Goal: Task Accomplishment & Management: Manage account settings

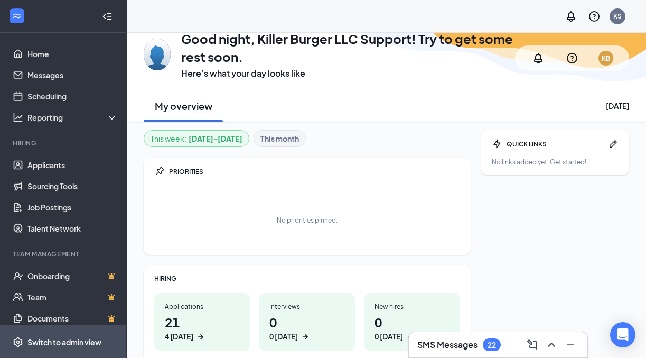
click at [42, 331] on span "Switch to admin view" at bounding box center [72, 342] width 90 height 32
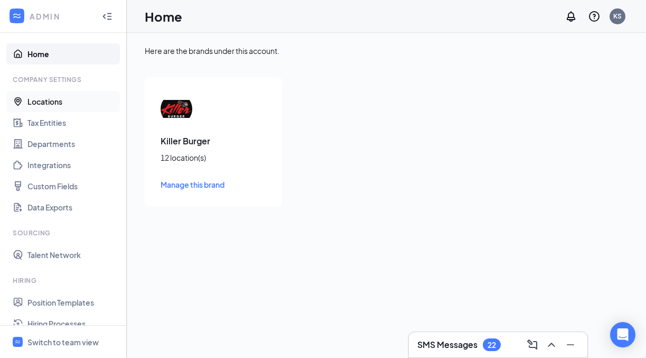
click at [51, 97] on link "Locations" at bounding box center [72, 101] width 90 height 21
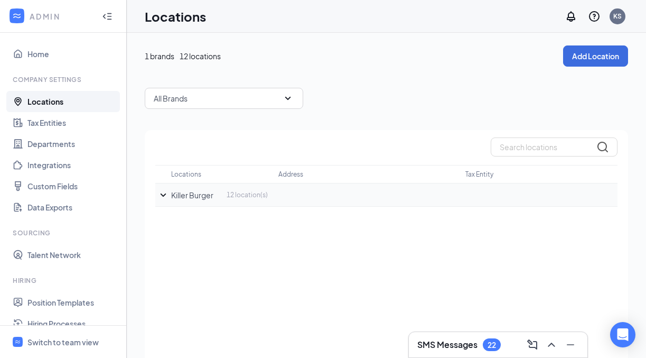
click at [162, 192] on icon "SmallChevronDown" at bounding box center [163, 195] width 13 height 13
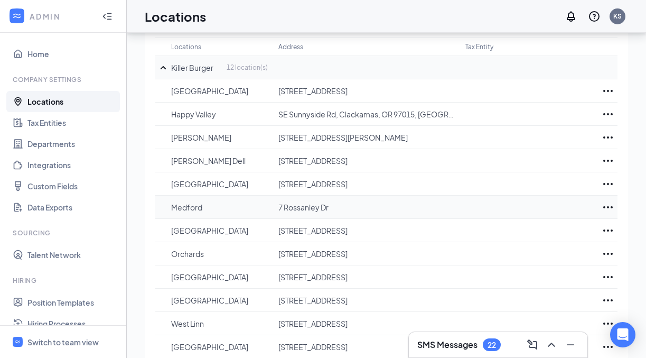
scroll to position [148, 0]
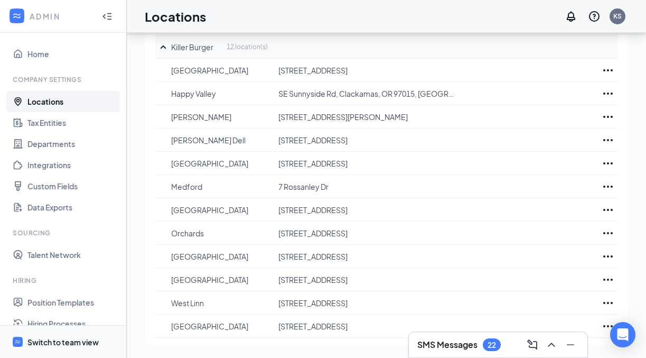
click at [69, 343] on div "Switch to team view" at bounding box center [62, 342] width 71 height 11
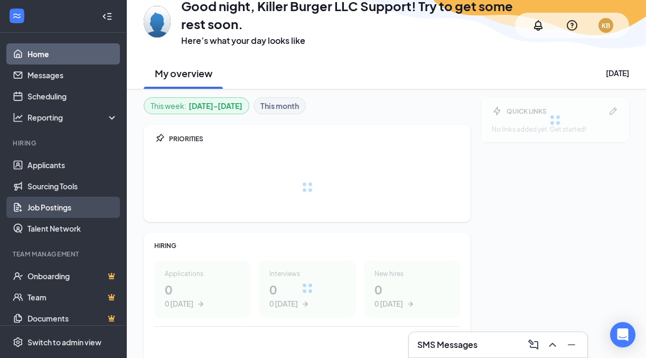
click at [65, 212] on link "Job Postings" at bounding box center [72, 207] width 90 height 21
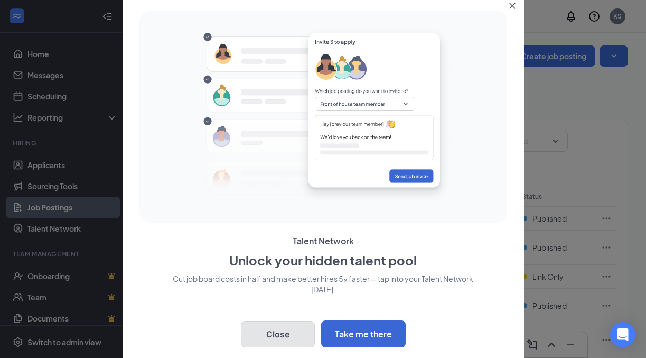
click at [282, 340] on button "Close" at bounding box center [278, 334] width 74 height 26
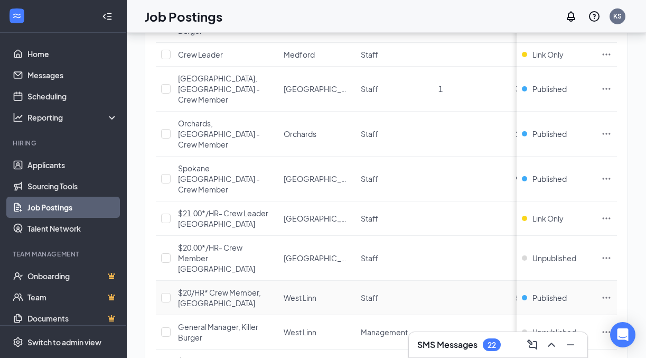
scroll to position [588, 0]
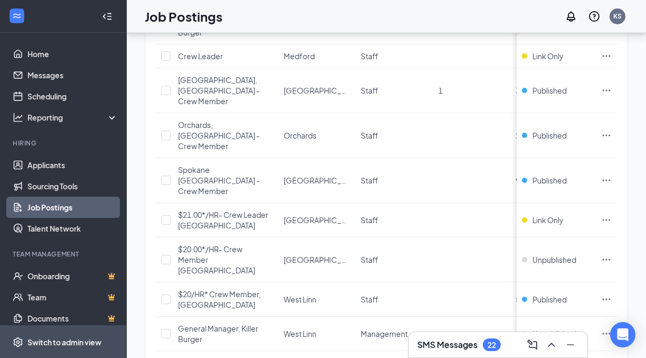
click at [71, 333] on span "Switch to admin view" at bounding box center [72, 342] width 90 height 32
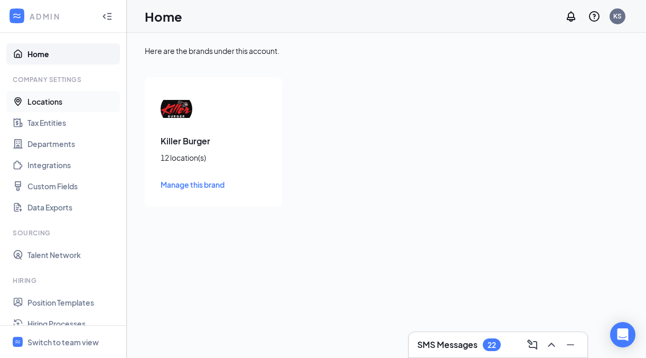
click at [59, 101] on link "Locations" at bounding box center [72, 101] width 90 height 21
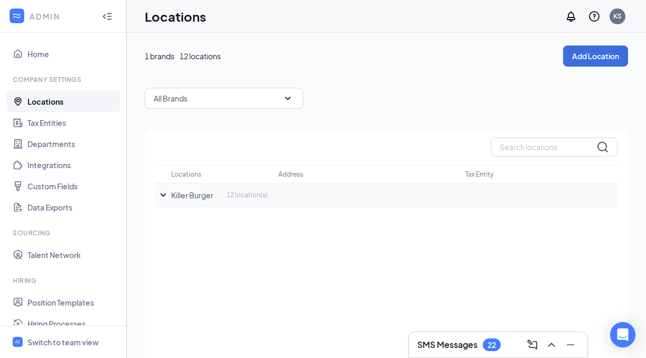
click at [164, 194] on icon "SmallChevronDown" at bounding box center [164, 194] width 6 height 3
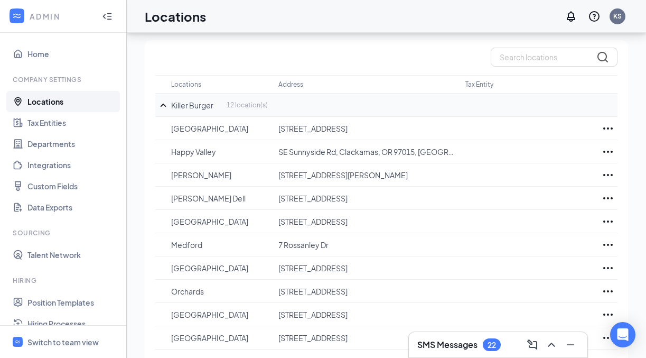
scroll to position [89, 0]
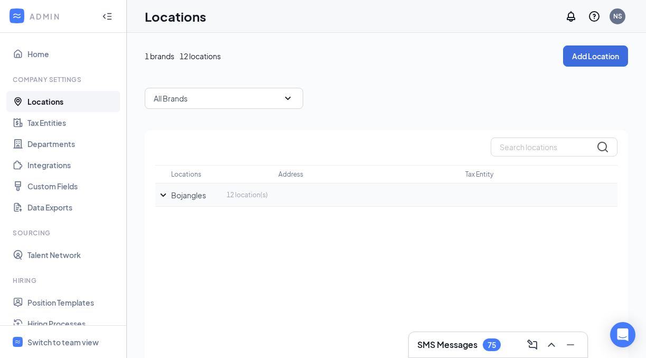
click at [162, 196] on icon "SmallChevronDown" at bounding box center [163, 195] width 13 height 13
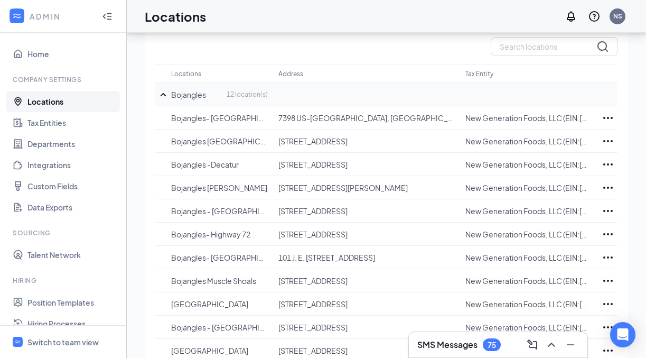
scroll to position [148, 0]
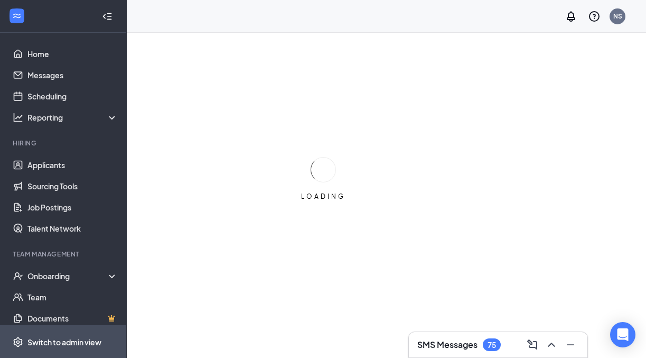
click at [78, 334] on span "Switch to admin view" at bounding box center [72, 342] width 90 height 32
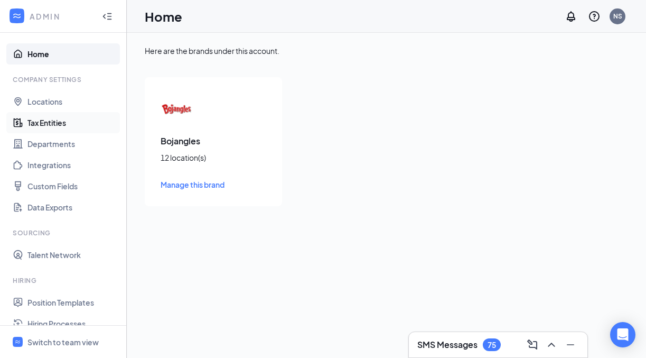
click at [46, 124] on link "Tax Entities" at bounding box center [72, 122] width 90 height 21
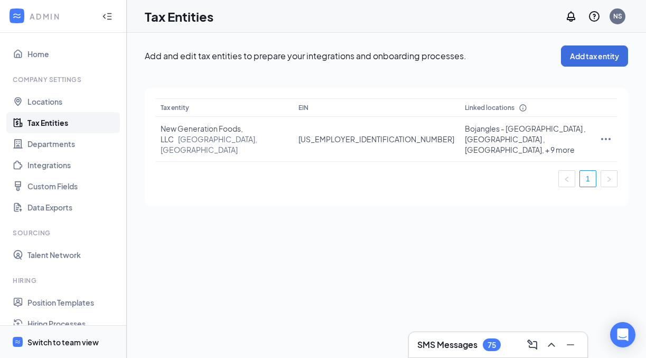
click at [73, 334] on span "Switch to team view" at bounding box center [72, 342] width 90 height 32
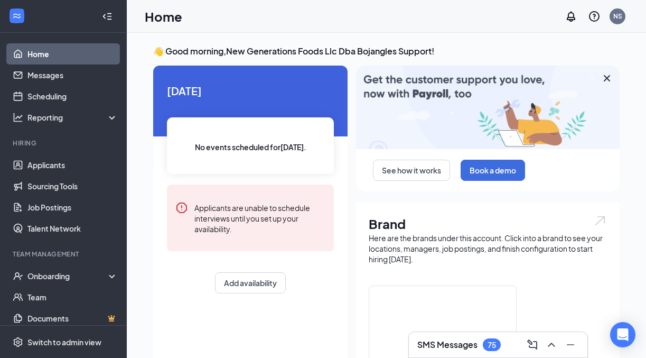
scroll to position [77, 0]
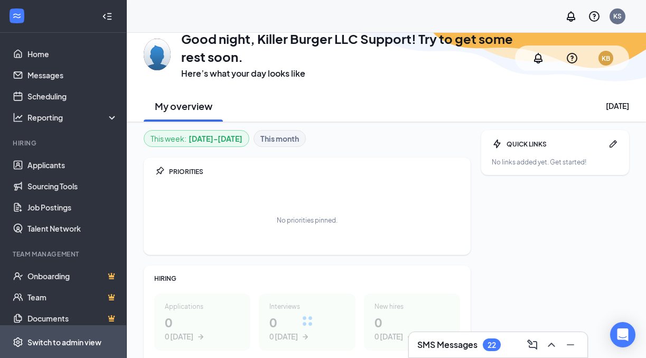
click at [75, 345] on div "Switch to admin view" at bounding box center [64, 342] width 74 height 11
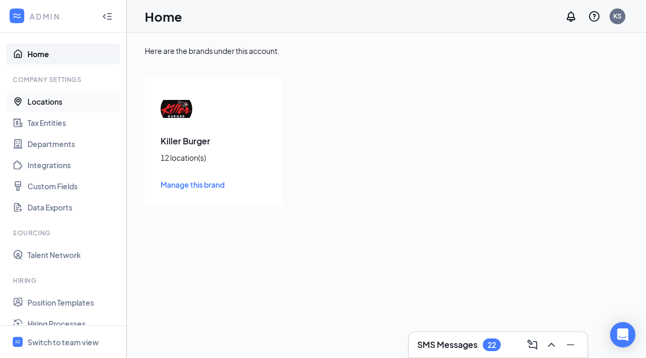
click at [46, 100] on link "Locations" at bounding box center [72, 101] width 90 height 21
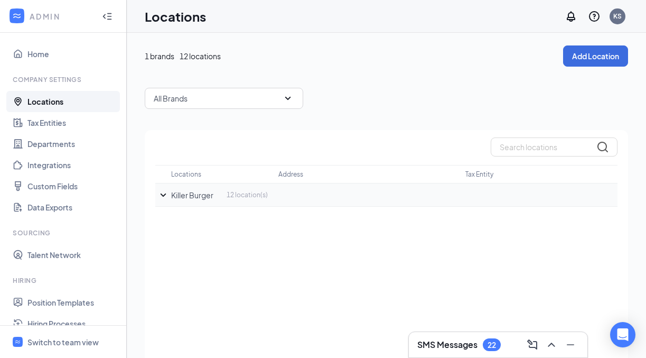
click at [162, 197] on icon "SmallChevronDown" at bounding box center [163, 195] width 13 height 13
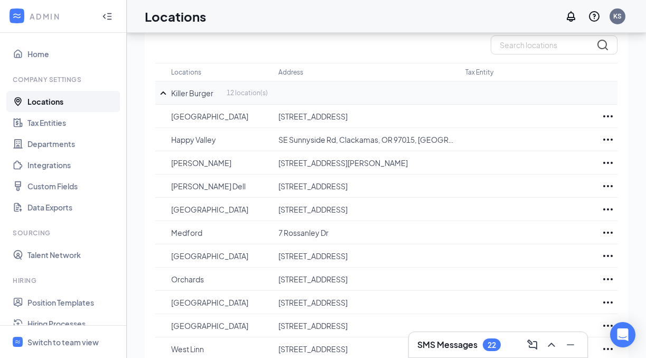
scroll to position [148, 0]
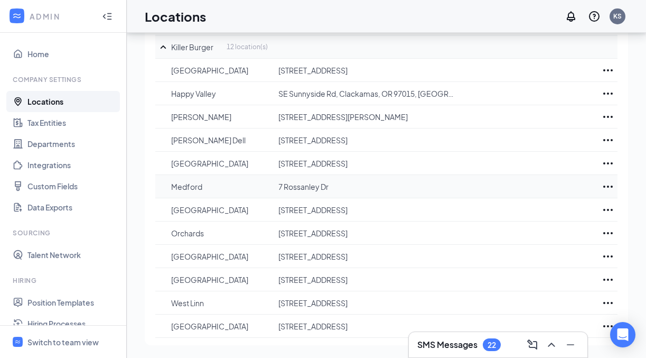
click at [609, 186] on icon "Ellipses" at bounding box center [608, 186] width 13 height 13
click at [537, 217] on p "Edit" at bounding box center [562, 218] width 89 height 11
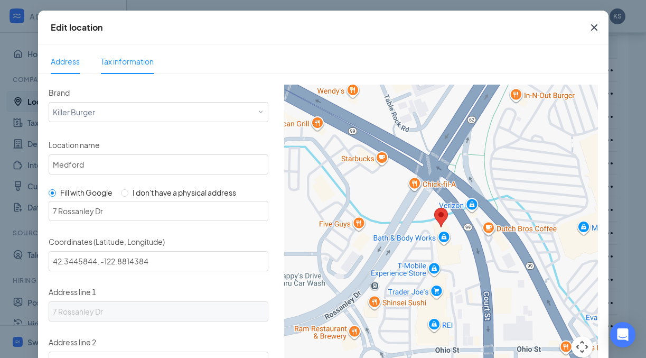
click at [128, 58] on span "Tax information" at bounding box center [127, 62] width 53 height 10
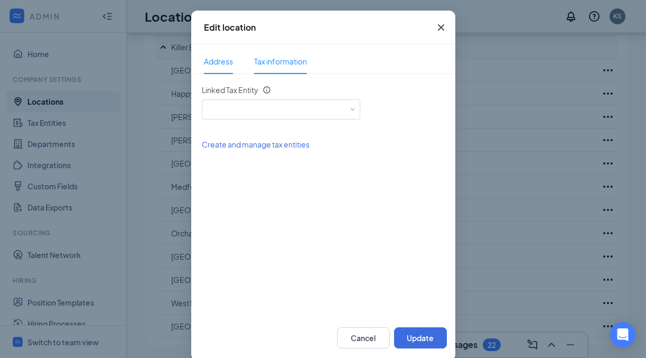
click at [221, 56] on span "Address" at bounding box center [218, 61] width 29 height 24
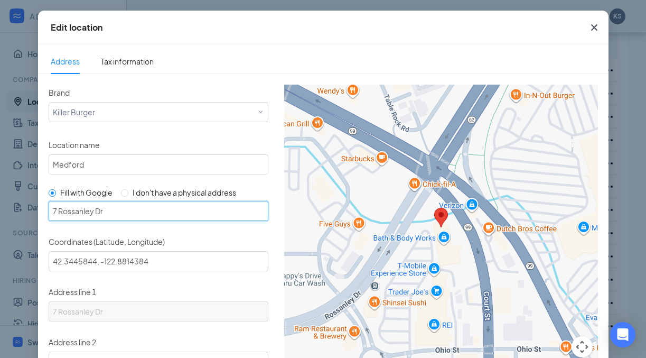
click at [141, 209] on input "7 Rossanley Dr" at bounding box center [159, 211] width 220 height 20
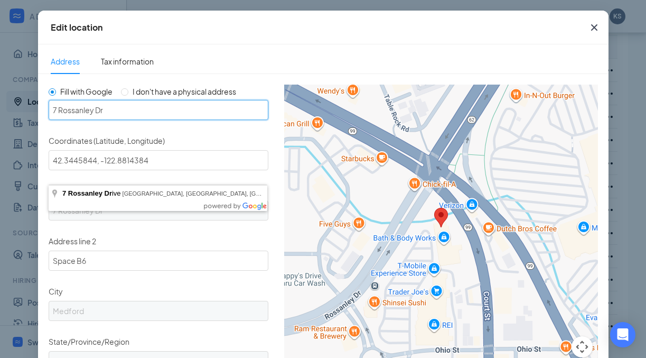
scroll to position [105, 0]
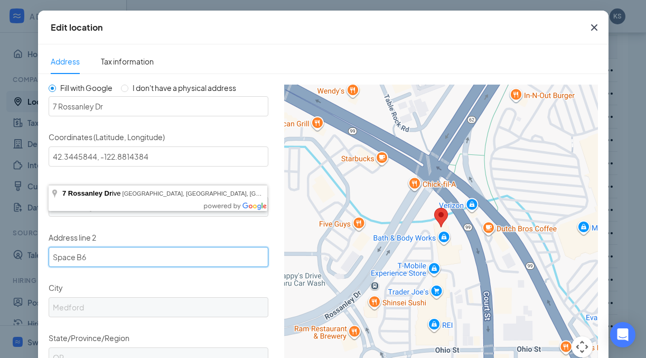
click at [130, 253] on input "Space B6" at bounding box center [159, 257] width 220 height 20
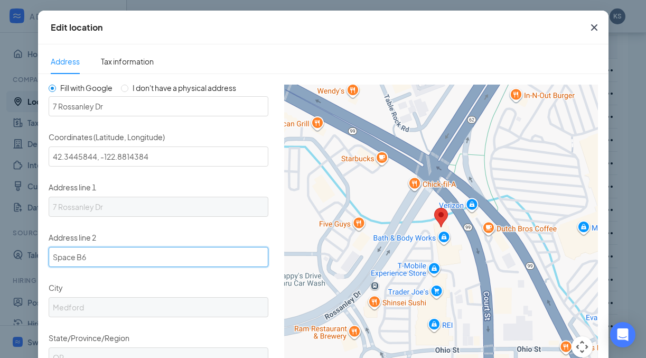
click at [130, 253] on input "Space B6" at bounding box center [159, 257] width 220 height 20
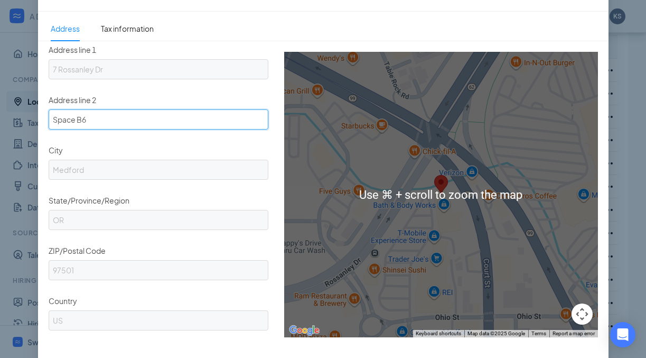
scroll to position [81, 0]
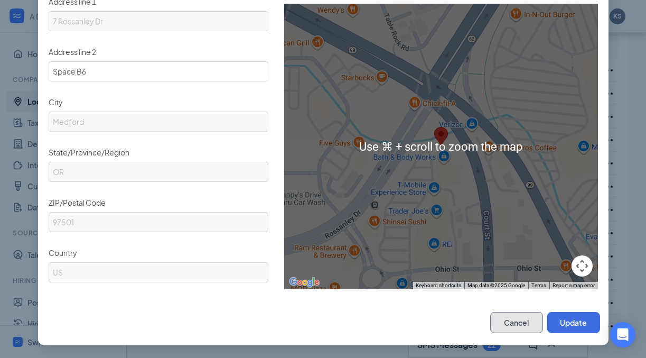
click at [510, 325] on button "Cancel" at bounding box center [517, 322] width 53 height 21
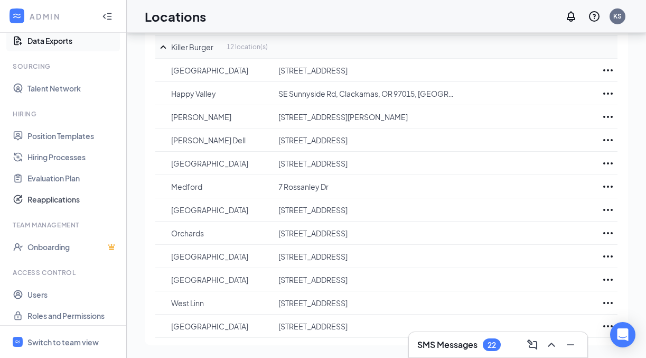
scroll to position [172, 0]
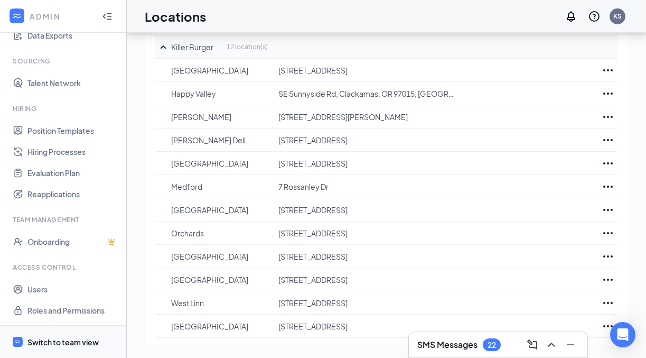
click at [54, 329] on span "Switch to team view" at bounding box center [72, 342] width 90 height 32
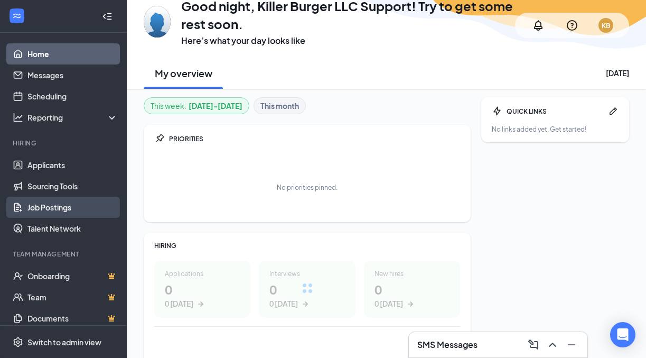
click at [64, 211] on link "Job Postings" at bounding box center [72, 207] width 90 height 21
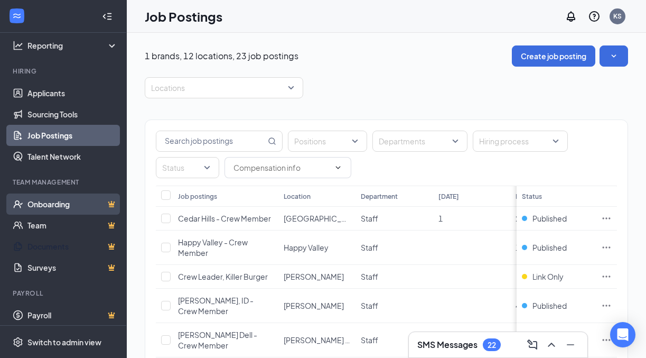
scroll to position [77, 0]
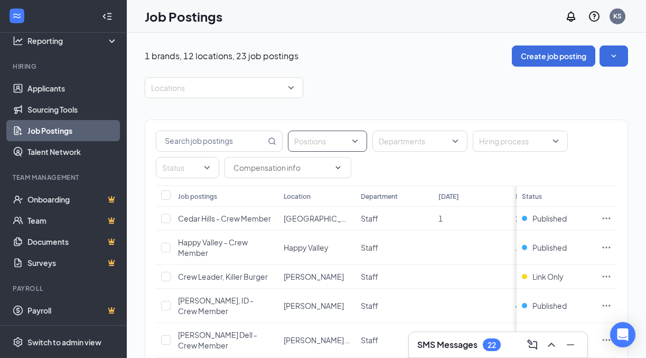
click at [336, 141] on div at bounding box center [322, 141] width 63 height 17
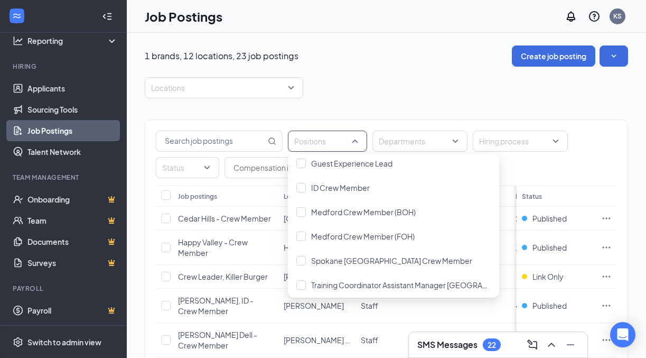
scroll to position [300, 0]
click at [303, 212] on div at bounding box center [302, 211] width 10 height 10
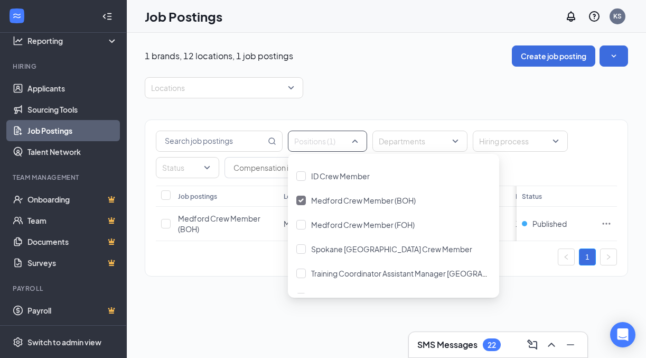
scroll to position [325, 0]
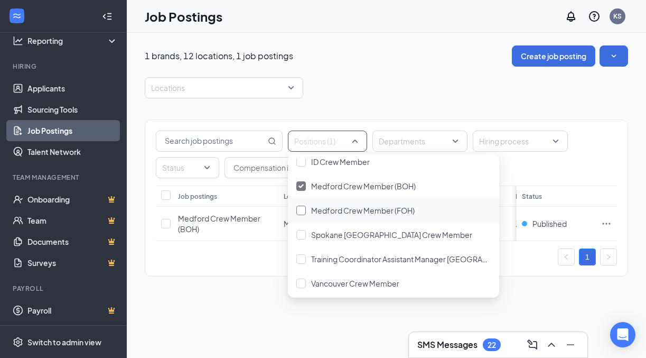
click at [304, 208] on div at bounding box center [302, 211] width 10 height 10
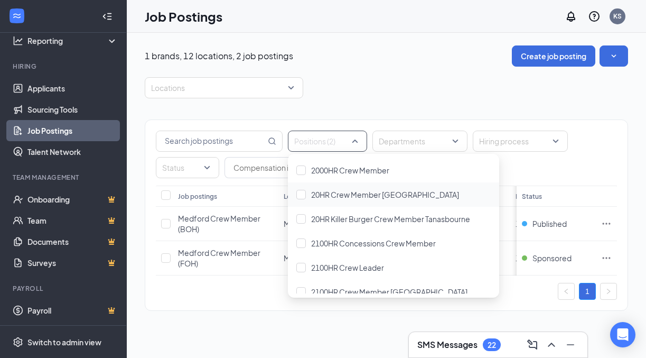
click at [359, 86] on div "Locations" at bounding box center [387, 87] width 484 height 21
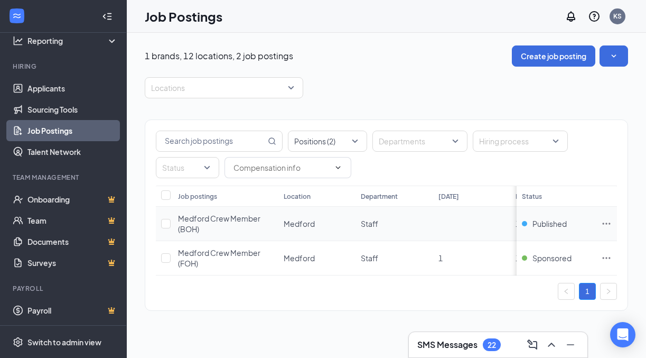
click at [606, 221] on icon "Ellipses" at bounding box center [607, 223] width 11 height 11
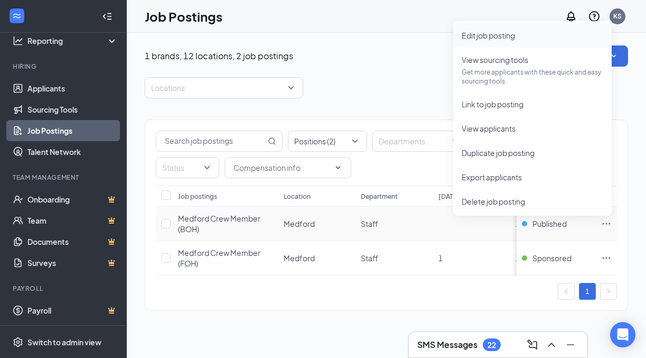
click at [492, 35] on span "Edit job posting" at bounding box center [488, 36] width 53 height 10
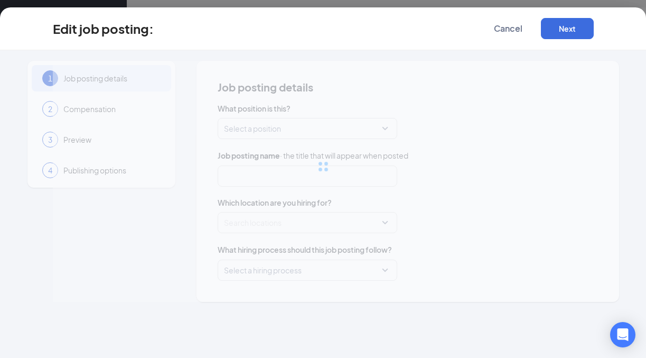
type input "Medford Crew Member (BOH)"
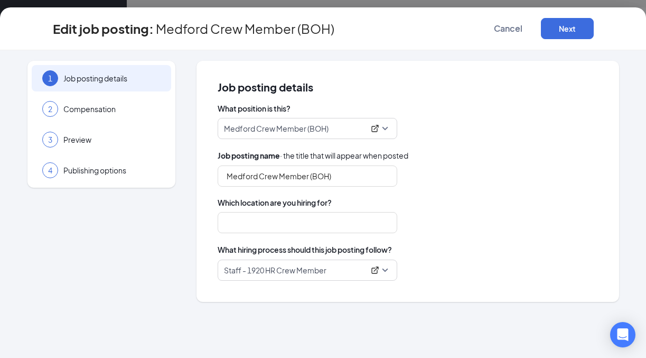
type input "Medford"
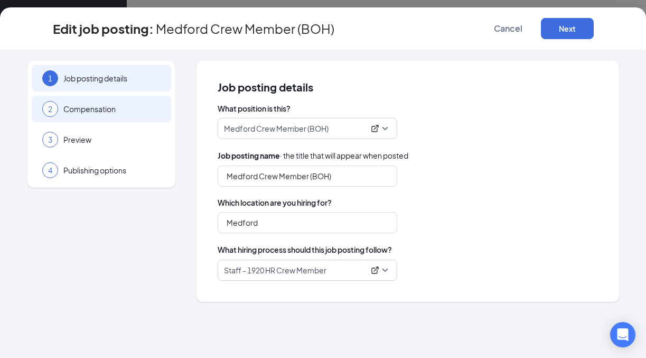
click at [105, 108] on span "Compensation" at bounding box center [111, 109] width 97 height 11
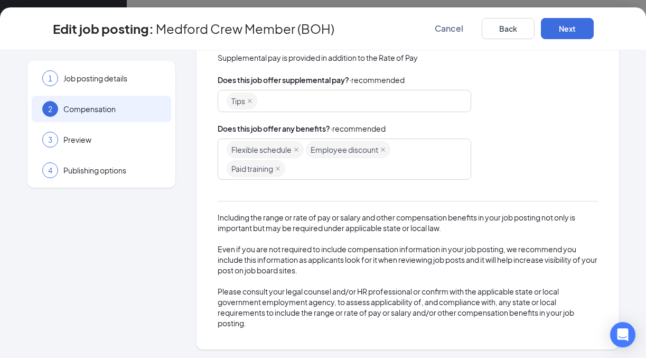
scroll to position [210, 0]
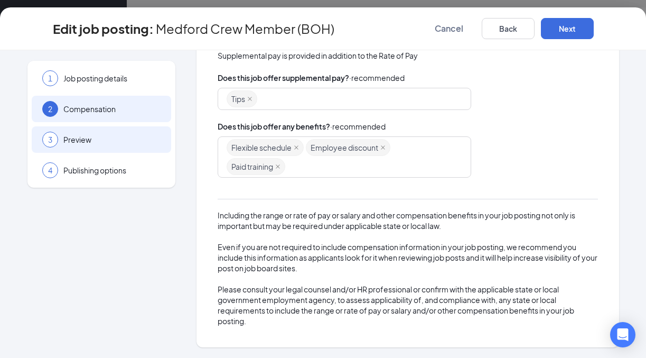
click at [126, 136] on span "Preview" at bounding box center [111, 139] width 97 height 11
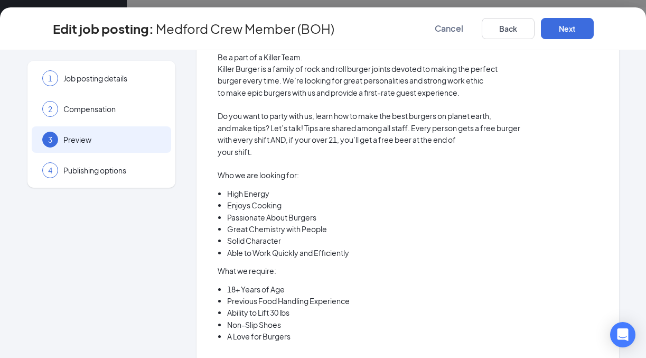
scroll to position [232, 0]
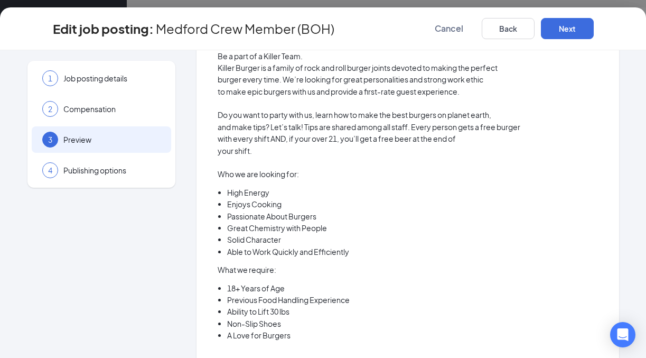
click at [433, 228] on li "Great Chemistry with People" at bounding box center [412, 228] width 371 height 12
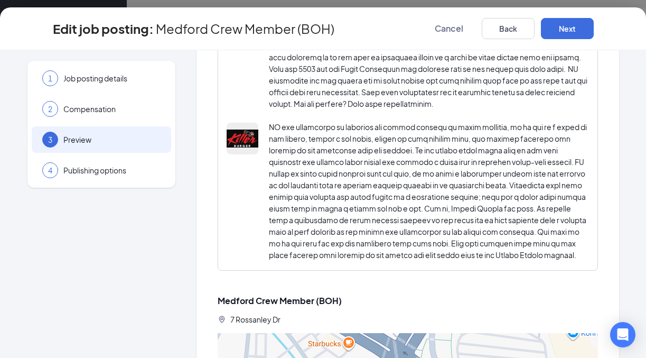
scroll to position [1028, 0]
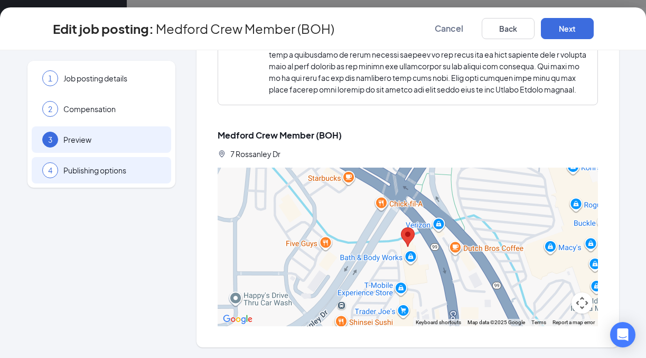
click at [134, 169] on span "Publishing options" at bounding box center [111, 170] width 97 height 11
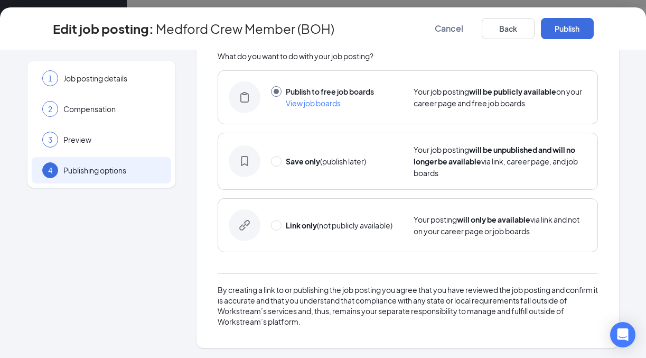
scroll to position [0, 0]
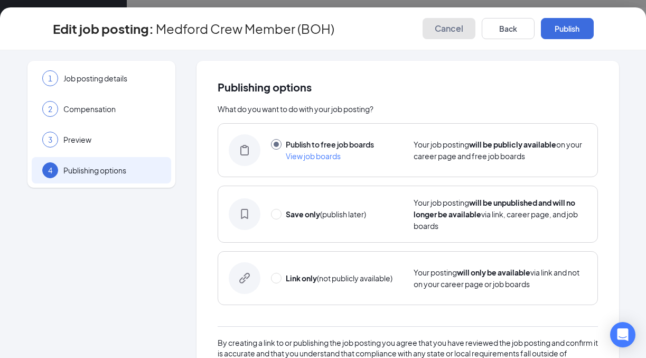
click at [457, 26] on span "Cancel" at bounding box center [449, 28] width 29 height 11
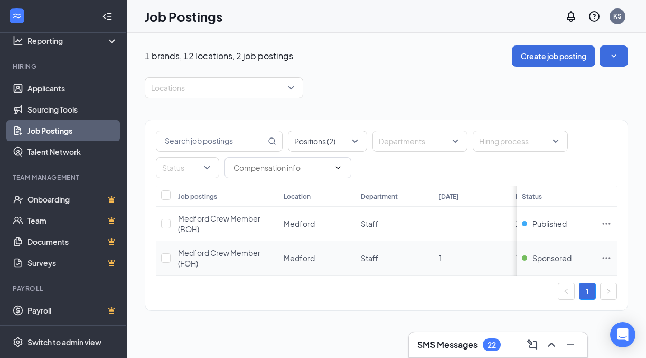
click at [607, 255] on icon "Ellipses" at bounding box center [607, 258] width 11 height 11
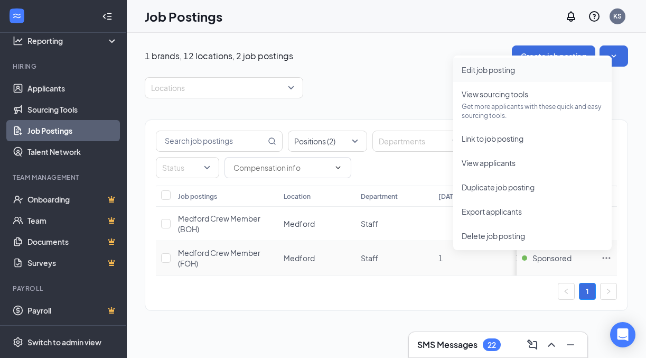
click at [514, 75] on span "Edit job posting" at bounding box center [533, 70] width 142 height 12
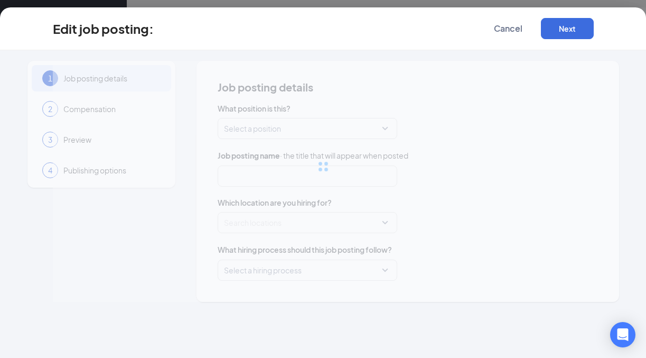
type input "Medford Crew Member (FOH)"
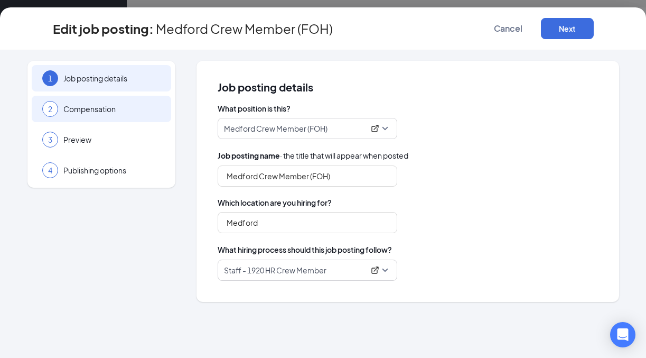
click at [123, 109] on span "Compensation" at bounding box center [111, 109] width 97 height 11
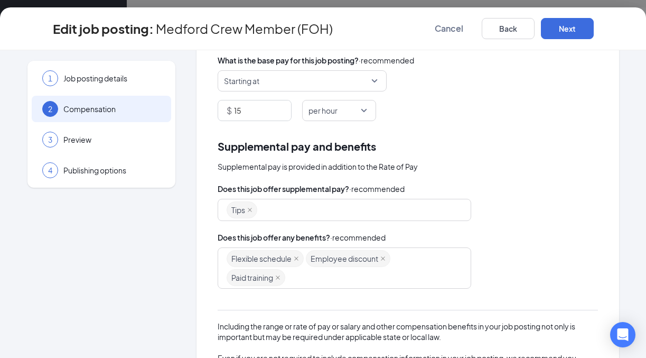
scroll to position [104, 0]
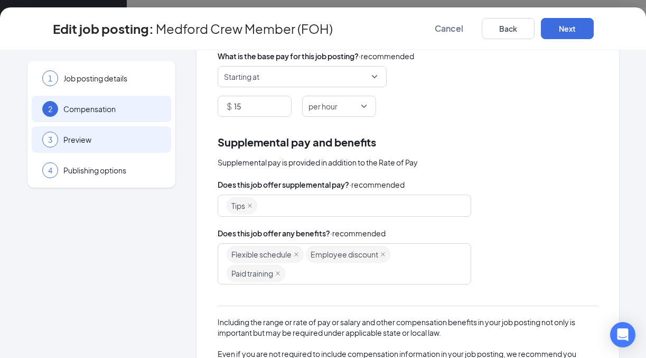
click at [100, 141] on span "Preview" at bounding box center [111, 139] width 97 height 11
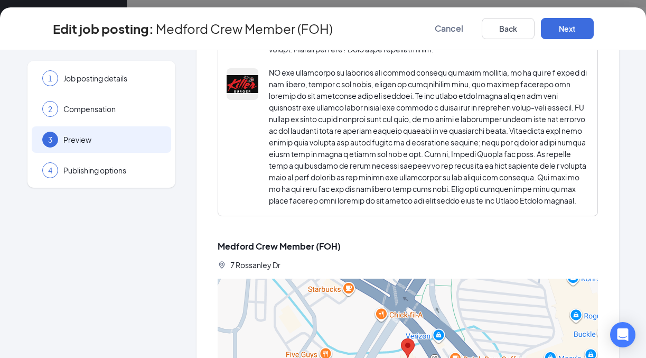
scroll to position [917, 0]
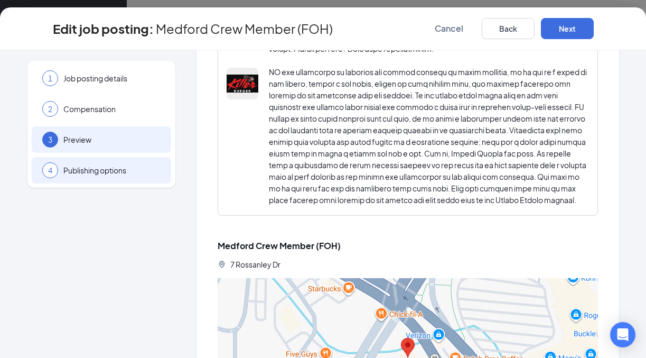
click at [105, 173] on span "Publishing options" at bounding box center [111, 170] width 97 height 11
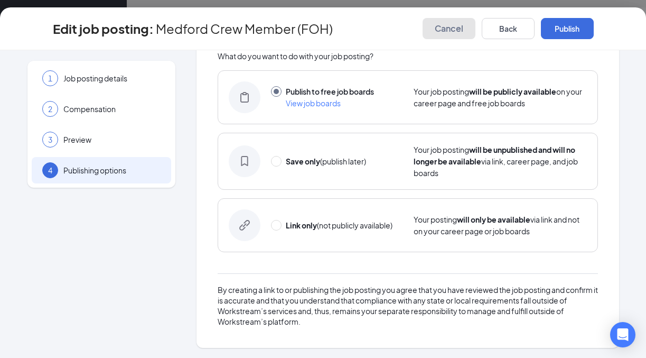
click at [444, 29] on span "Cancel" at bounding box center [449, 28] width 29 height 11
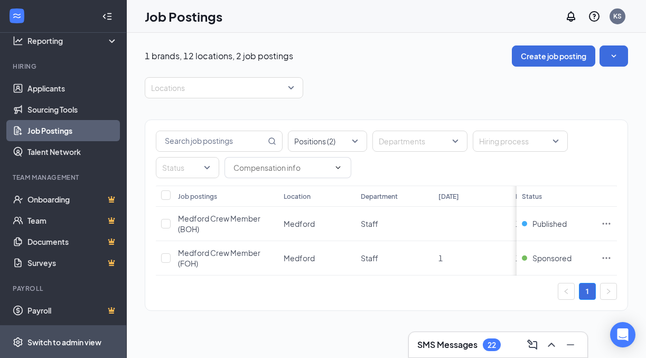
click at [45, 335] on span "Switch to admin view" at bounding box center [72, 342] width 90 height 32
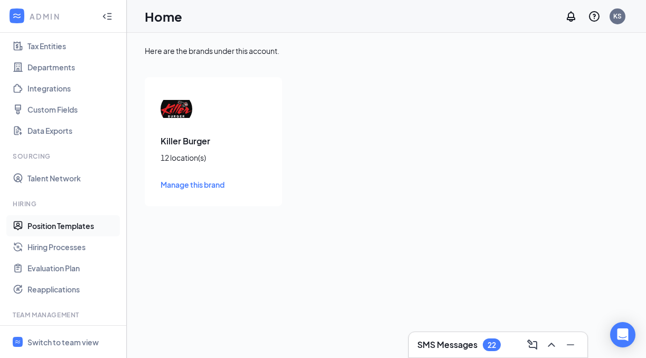
click at [63, 226] on link "Position Templates" at bounding box center [72, 225] width 90 height 21
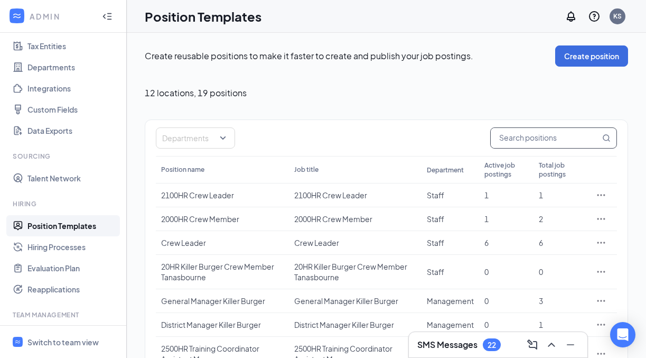
click at [528, 139] on input "text" at bounding box center [545, 138] width 109 height 20
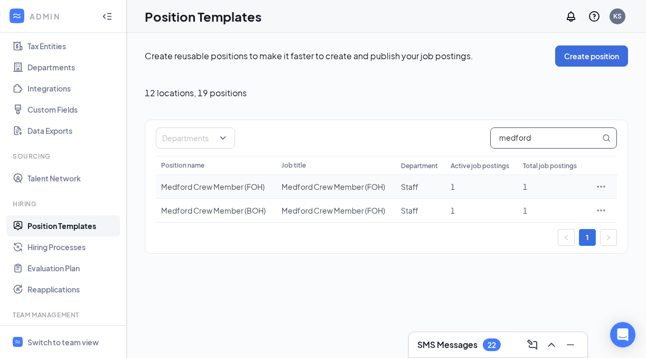
type input "medford"
click at [601, 184] on icon "Ellipses" at bounding box center [601, 186] width 11 height 11
click at [337, 268] on div "Create reusable positions to make it faster to create and publish your job post…" at bounding box center [387, 195] width 520 height 325
click at [607, 185] on div at bounding box center [601, 186] width 21 height 11
click at [605, 185] on icon "Ellipses" at bounding box center [601, 186] width 11 height 11
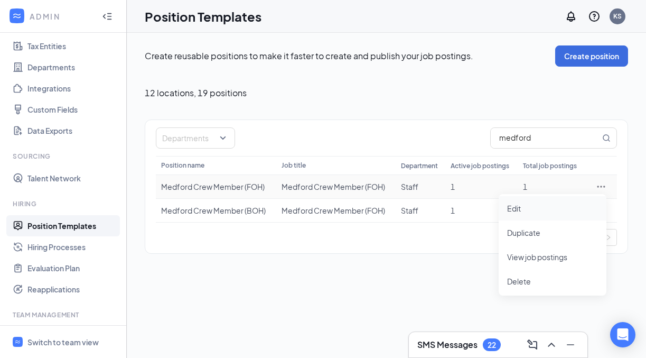
click at [550, 209] on span "Edit" at bounding box center [552, 208] width 91 height 12
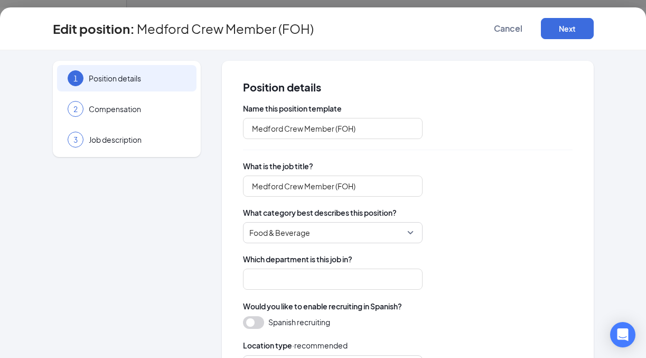
type input "Staff"
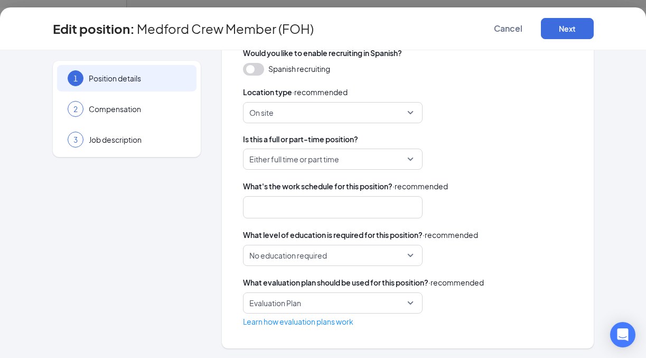
scroll to position [254, 0]
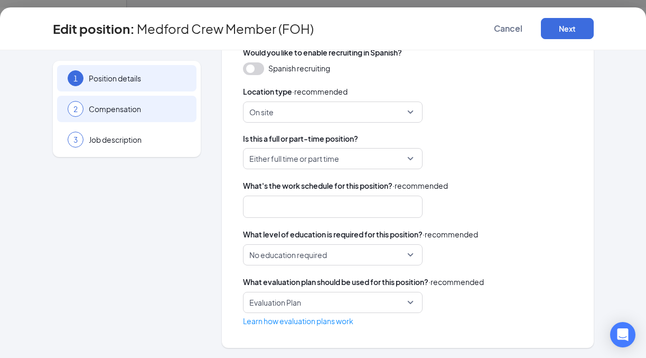
click at [127, 107] on span "Compensation" at bounding box center [137, 109] width 97 height 11
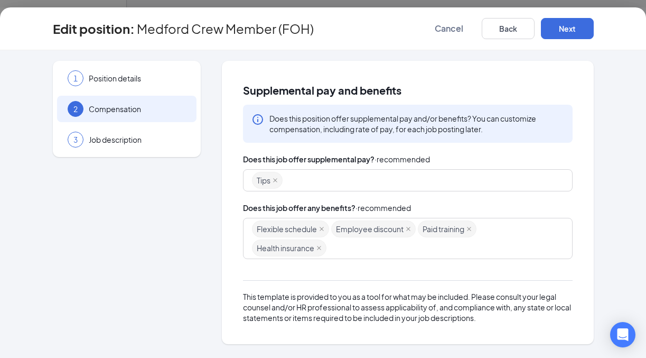
scroll to position [0, 0]
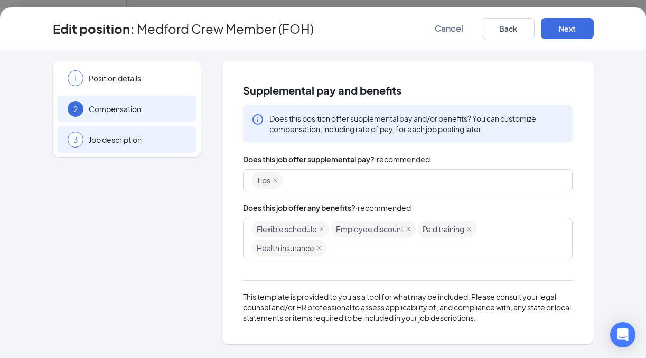
click at [136, 142] on span "Job description" at bounding box center [137, 139] width 97 height 11
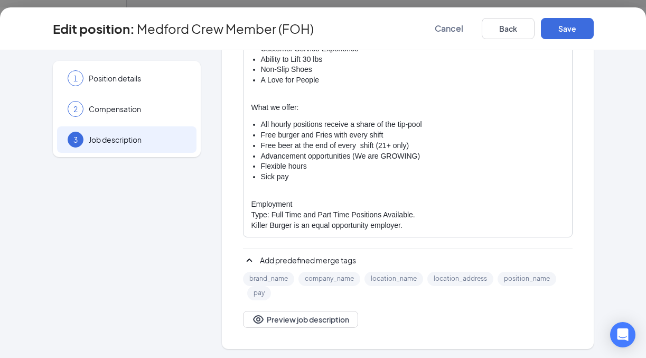
scroll to position [284, 0]
click at [447, 30] on span "Cancel" at bounding box center [449, 28] width 29 height 11
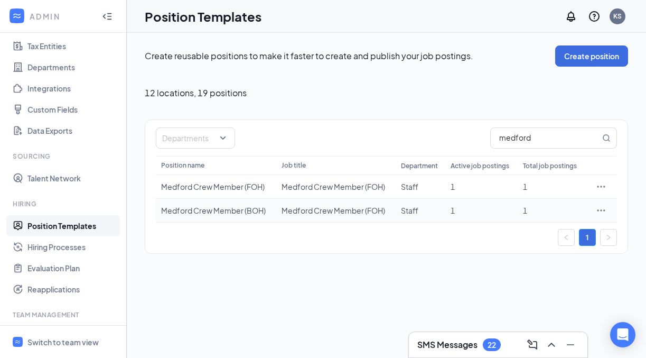
click at [604, 209] on icon "Ellipses" at bounding box center [601, 210] width 11 height 11
click at [528, 231] on span "Edit" at bounding box center [552, 232] width 91 height 12
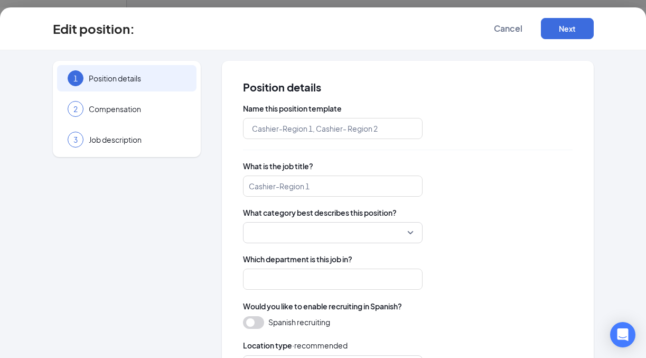
type input "Medford Crew Member (BOH)"
type input "Medford Crew Member (FOH)"
type input "Staff"
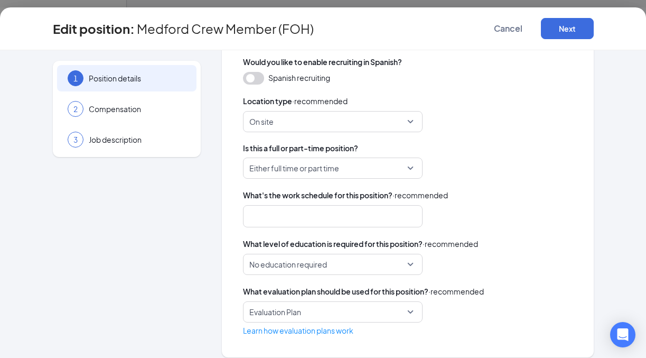
scroll to position [254, 0]
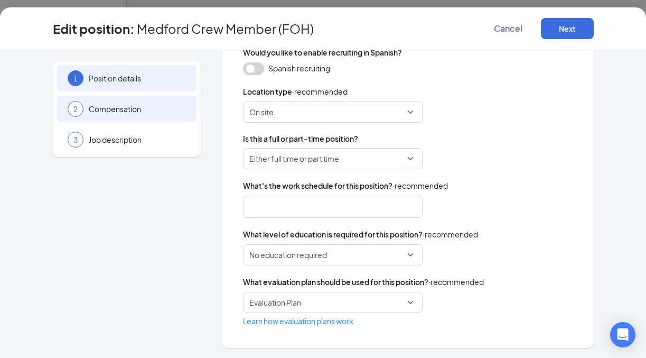
click at [138, 109] on span "Compensation" at bounding box center [137, 109] width 97 height 11
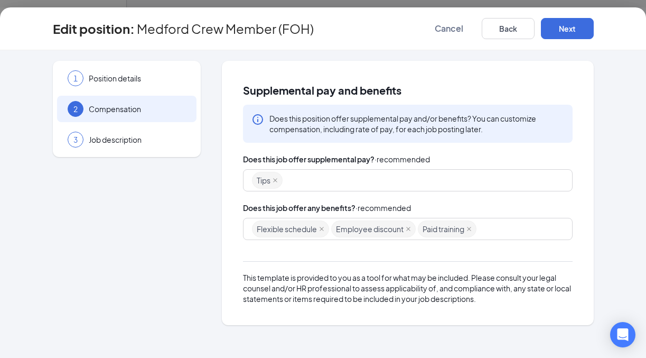
scroll to position [0, 0]
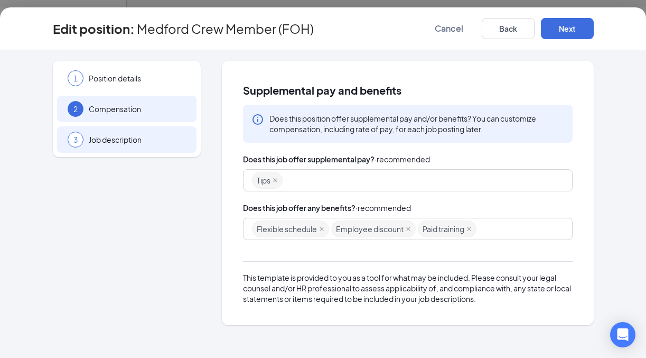
click at [138, 144] on span "Job description" at bounding box center [137, 139] width 97 height 11
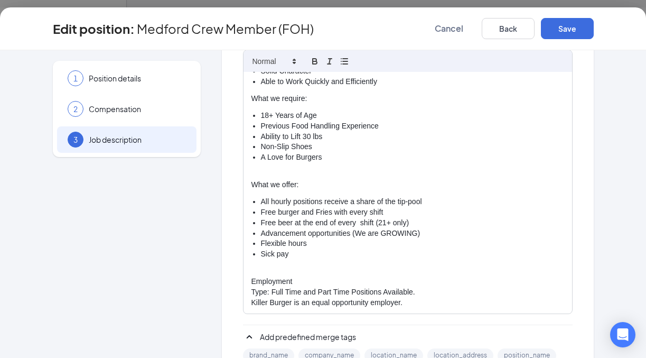
scroll to position [229, 0]
click at [451, 30] on span "Cancel" at bounding box center [449, 28] width 29 height 11
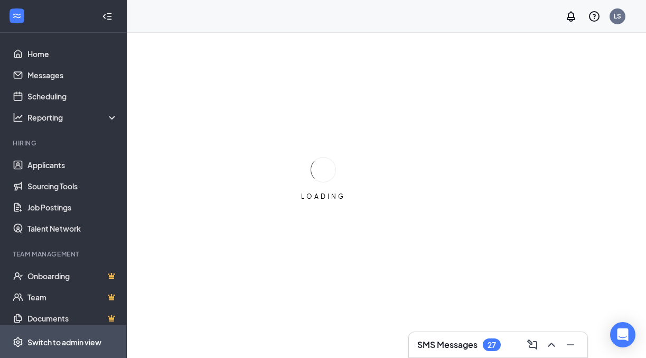
click at [56, 332] on span "Switch to admin view" at bounding box center [72, 342] width 90 height 32
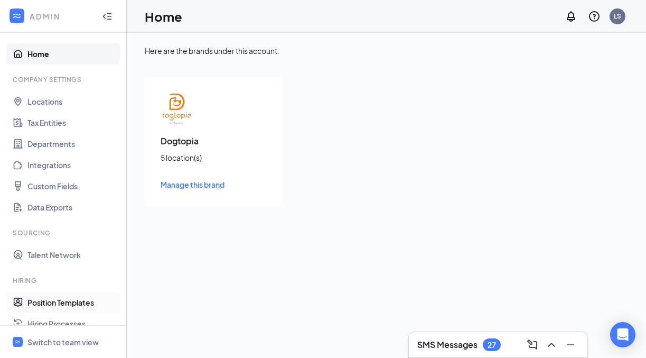
scroll to position [172, 0]
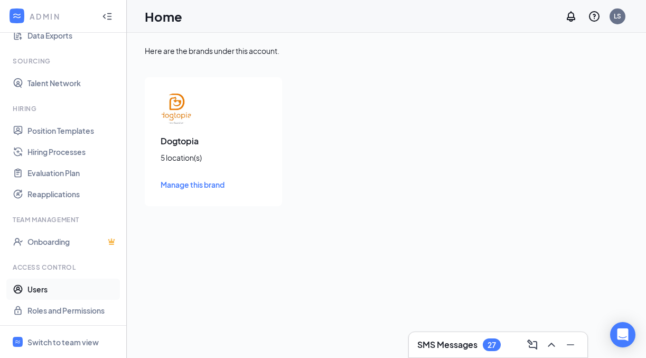
click at [58, 292] on link "Users" at bounding box center [72, 289] width 90 height 21
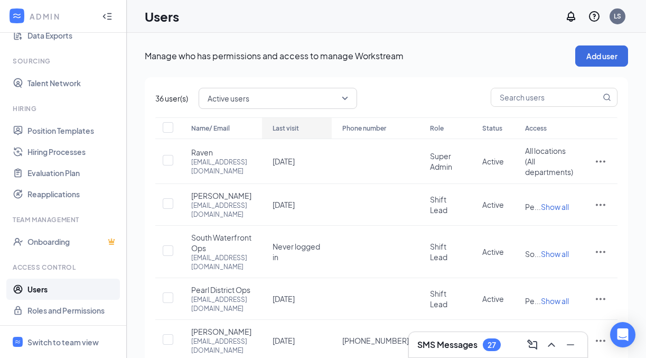
click at [321, 135] on div "Last visit" at bounding box center [297, 128] width 49 height 13
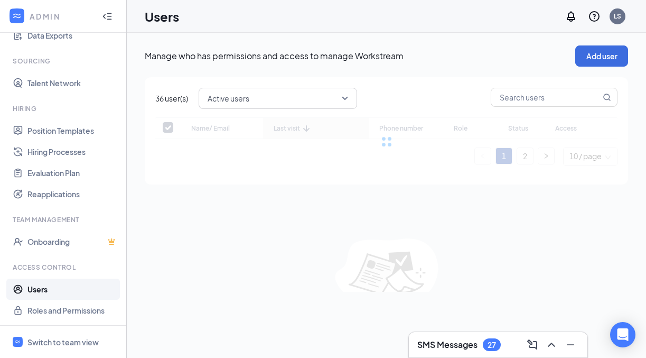
checkbox input "false"
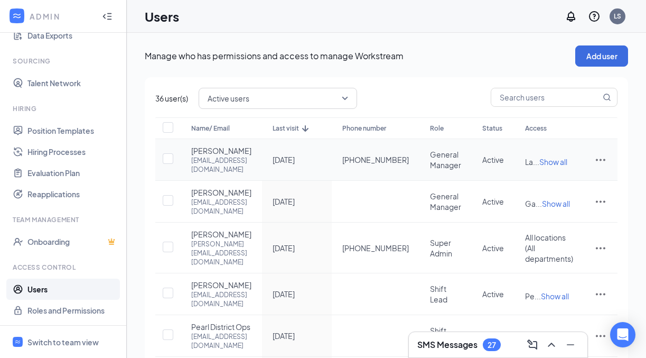
click at [392, 165] on span "+1 (503) 437-4470" at bounding box center [376, 159] width 67 height 11
copy span "+1 (503) 437-4470"
click at [75, 331] on span "Switch to team view" at bounding box center [72, 342] width 90 height 32
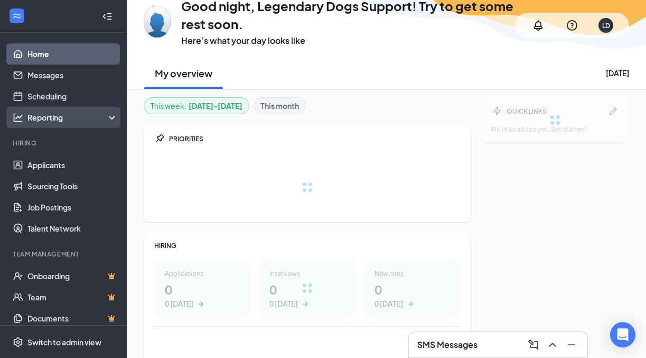
click at [70, 123] on div "Reporting" at bounding box center [63, 117] width 127 height 21
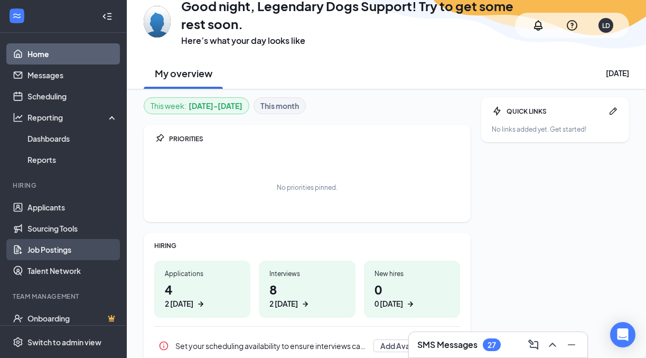
click at [58, 248] on link "Job Postings" at bounding box center [72, 249] width 90 height 21
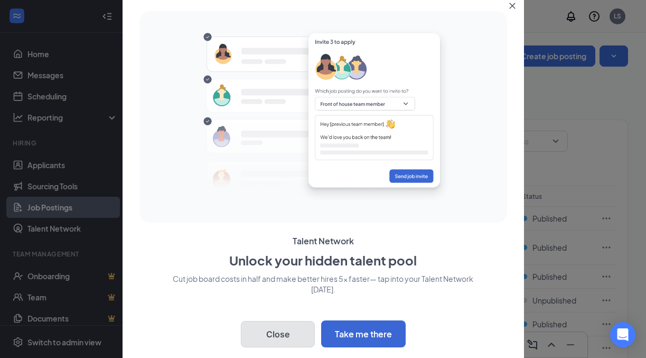
click at [260, 332] on button "Close" at bounding box center [278, 334] width 74 height 26
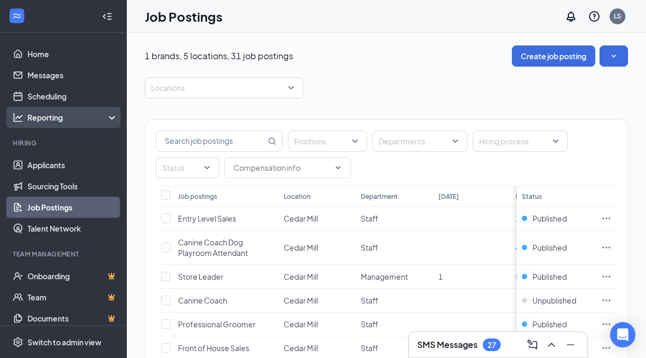
click at [80, 120] on div "Reporting" at bounding box center [72, 117] width 91 height 11
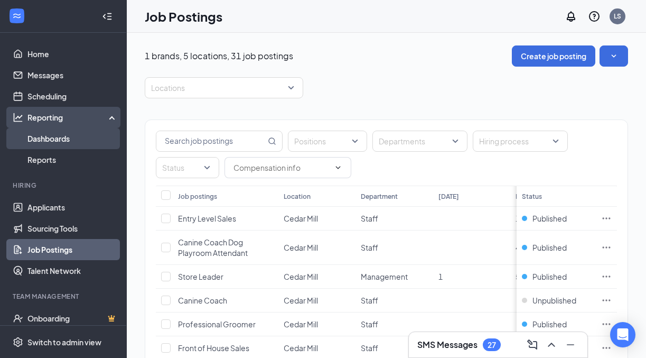
click at [70, 145] on link "Dashboards" at bounding box center [72, 138] width 90 height 21
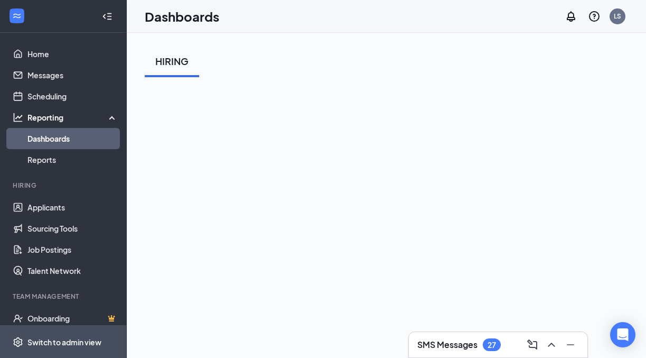
click at [49, 334] on span "Switch to admin view" at bounding box center [72, 342] width 90 height 32
